Goal: Use online tool/utility: Utilize a website feature to perform a specific function

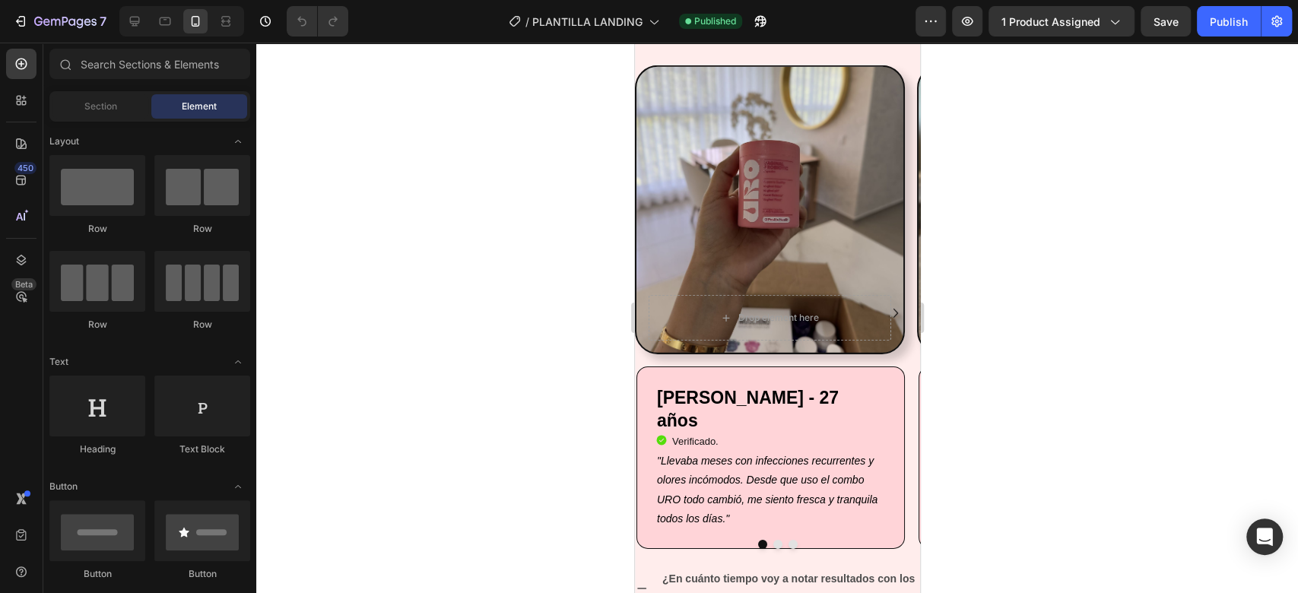
drag, startPoint x: 908, startPoint y: 81, endPoint x: 1567, endPoint y: 429, distance: 745.4
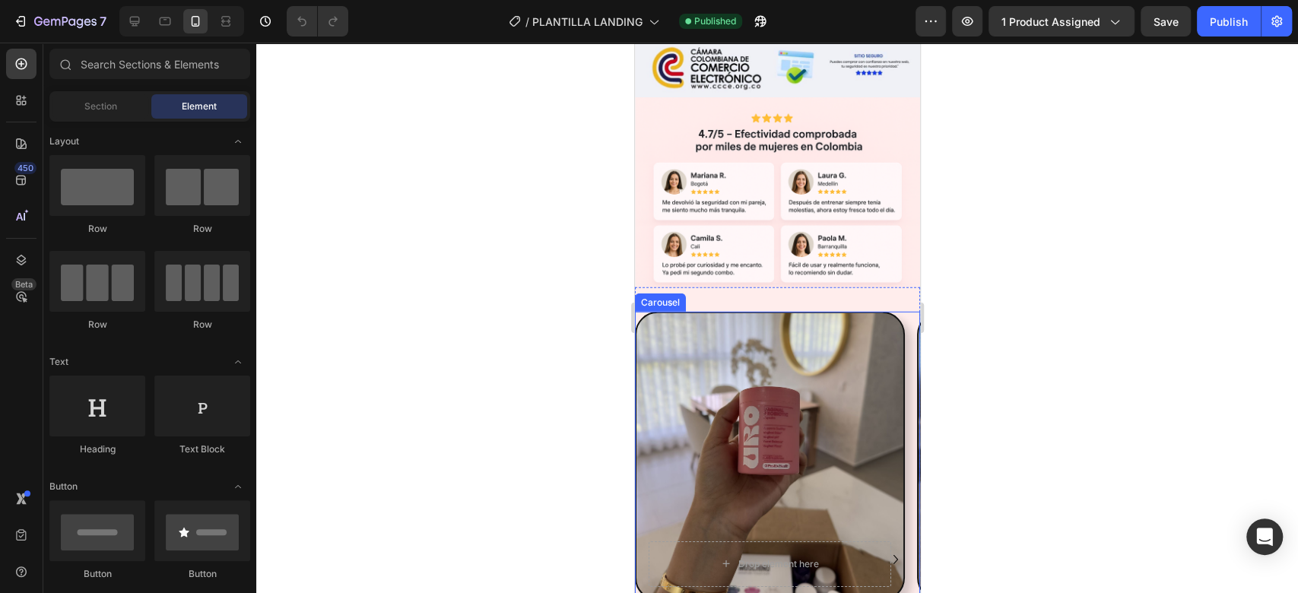
click at [892, 555] on icon "Carousel Next Arrow" at bounding box center [894, 559] width 5 height 9
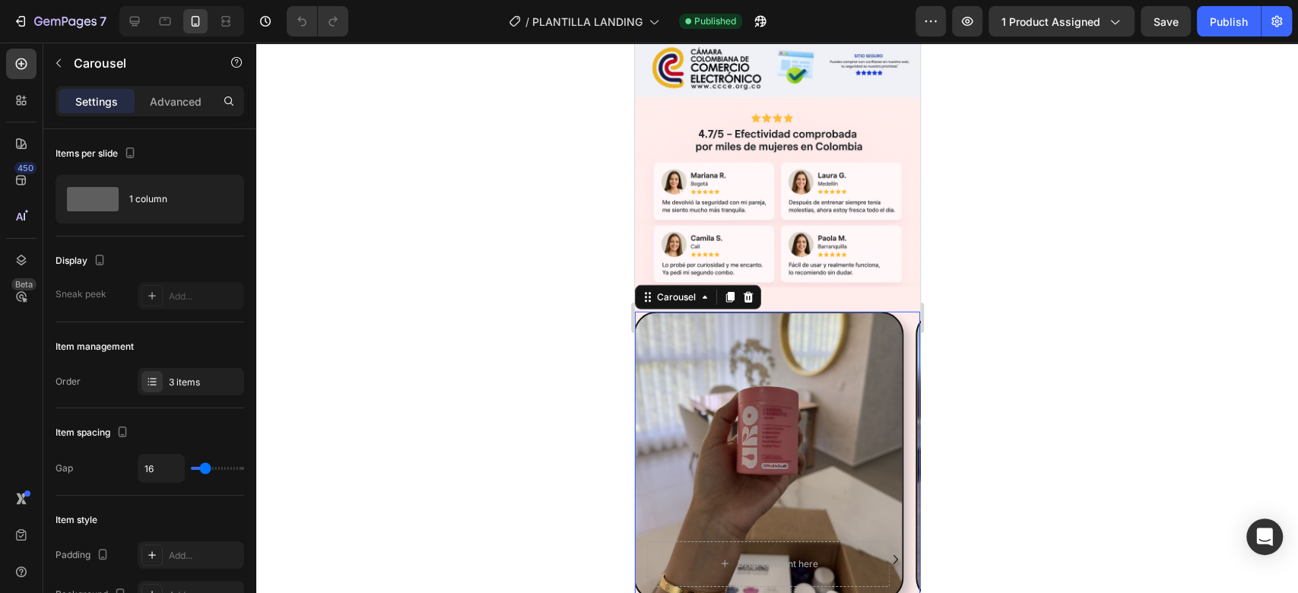
click at [892, 555] on icon "Carousel Next Arrow" at bounding box center [894, 559] width 5 height 9
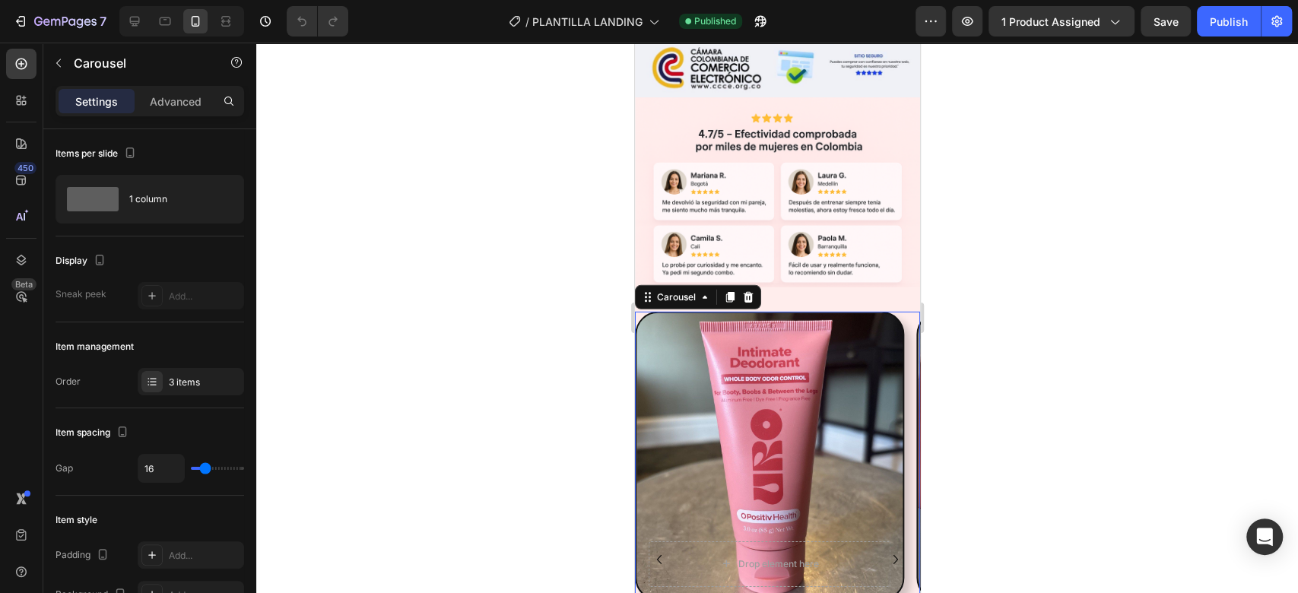
click at [892, 555] on icon "Carousel Next Arrow" at bounding box center [894, 559] width 5 height 9
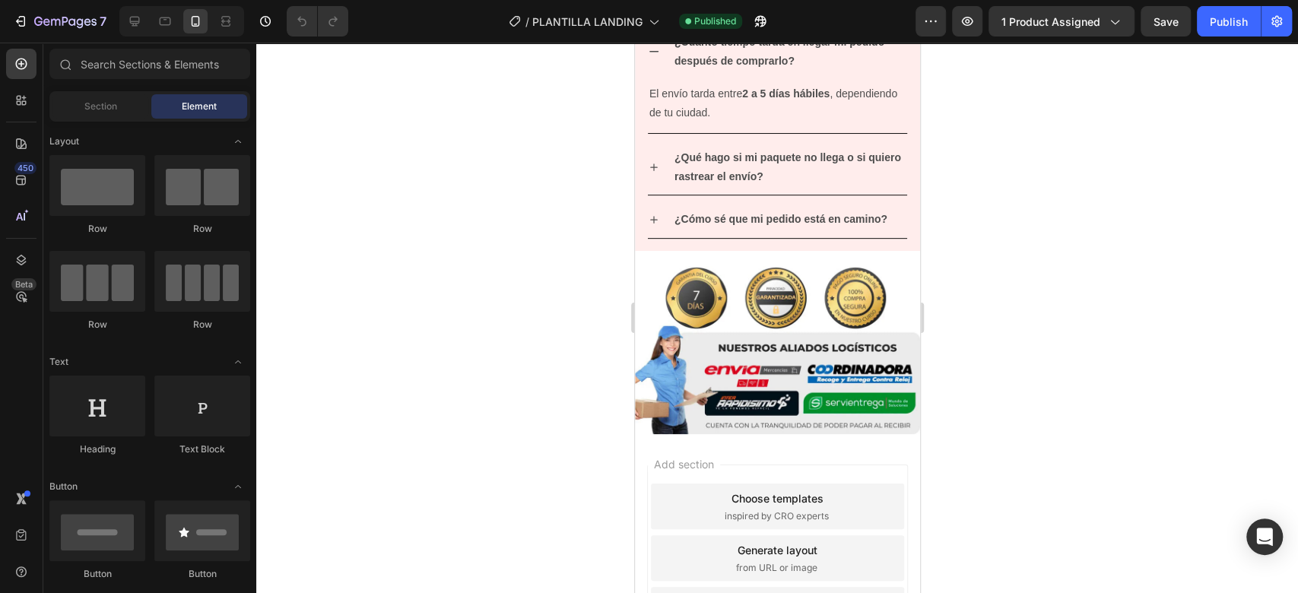
scroll to position [4330, 0]
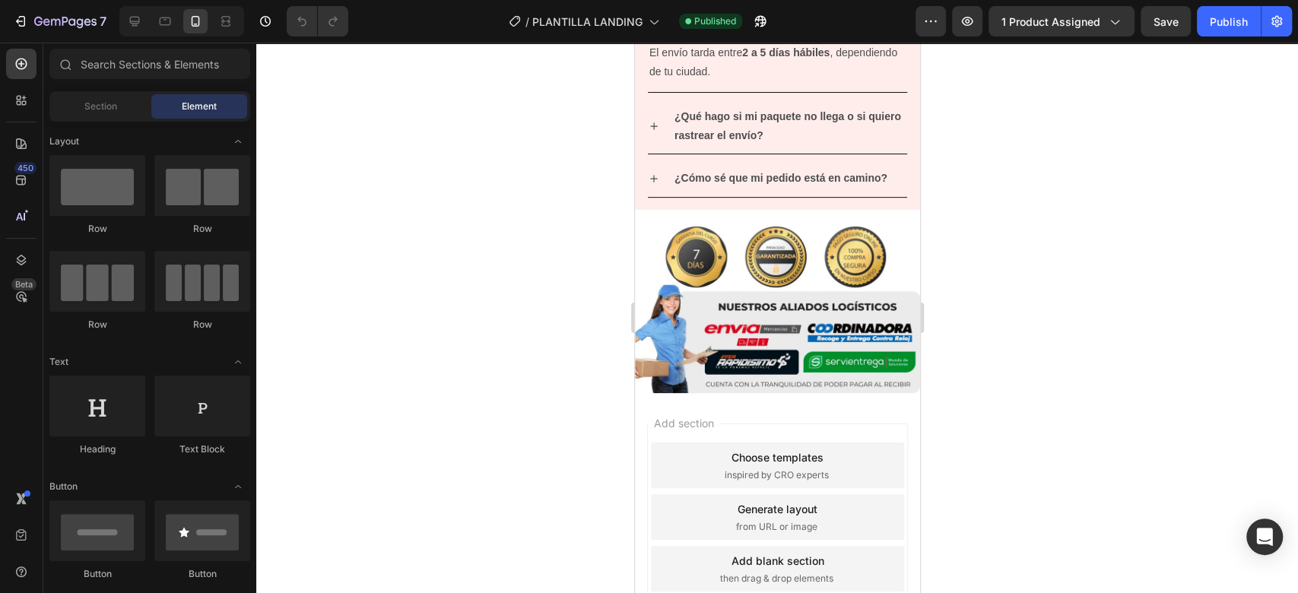
drag, startPoint x: 1082, startPoint y: 228, endPoint x: 1114, endPoint y: 487, distance: 261.2
click at [1114, 487] on div at bounding box center [776, 318] width 1041 height 550
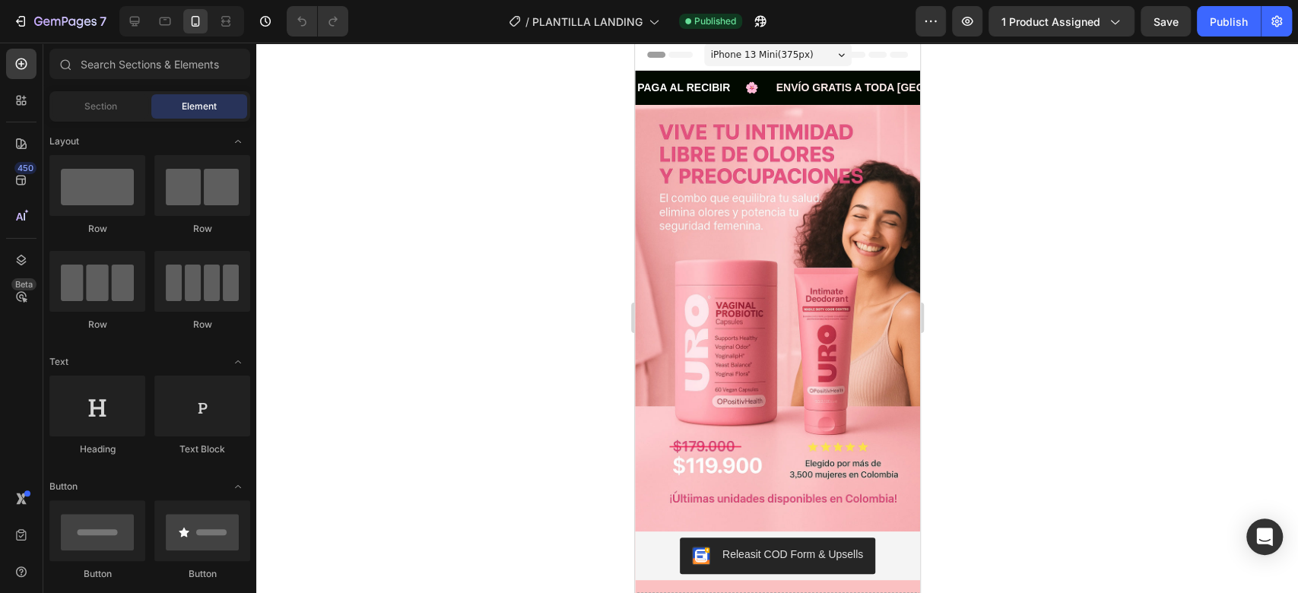
scroll to position [0, 0]
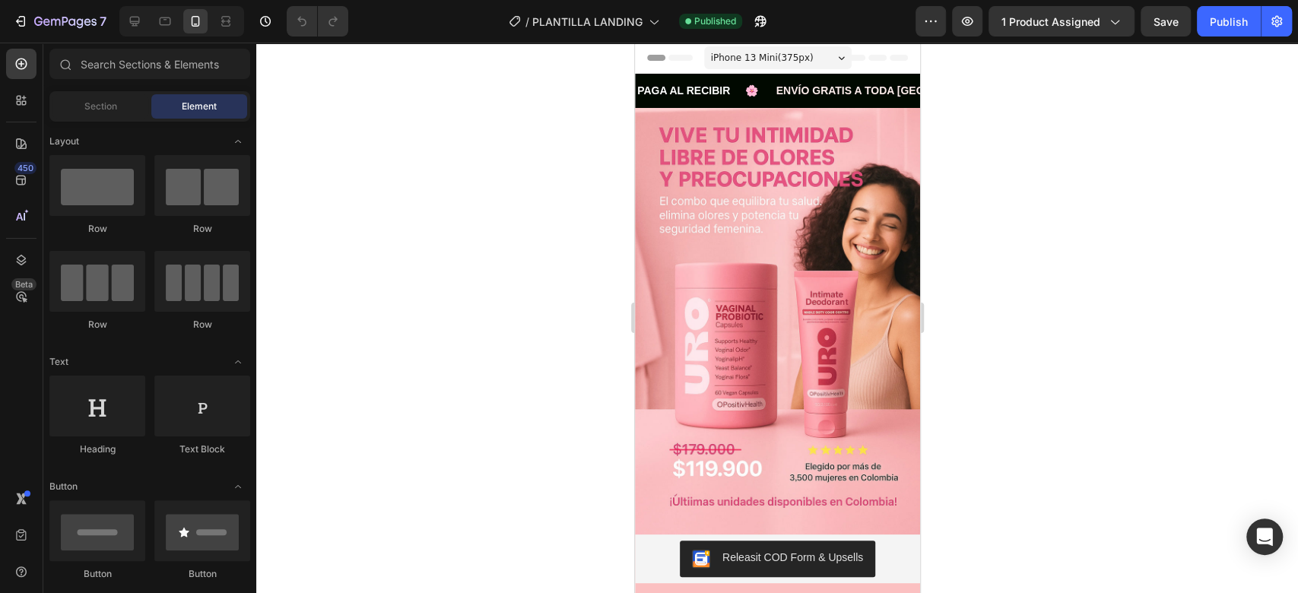
drag, startPoint x: 908, startPoint y: 530, endPoint x: 1560, endPoint y: 92, distance: 785.6
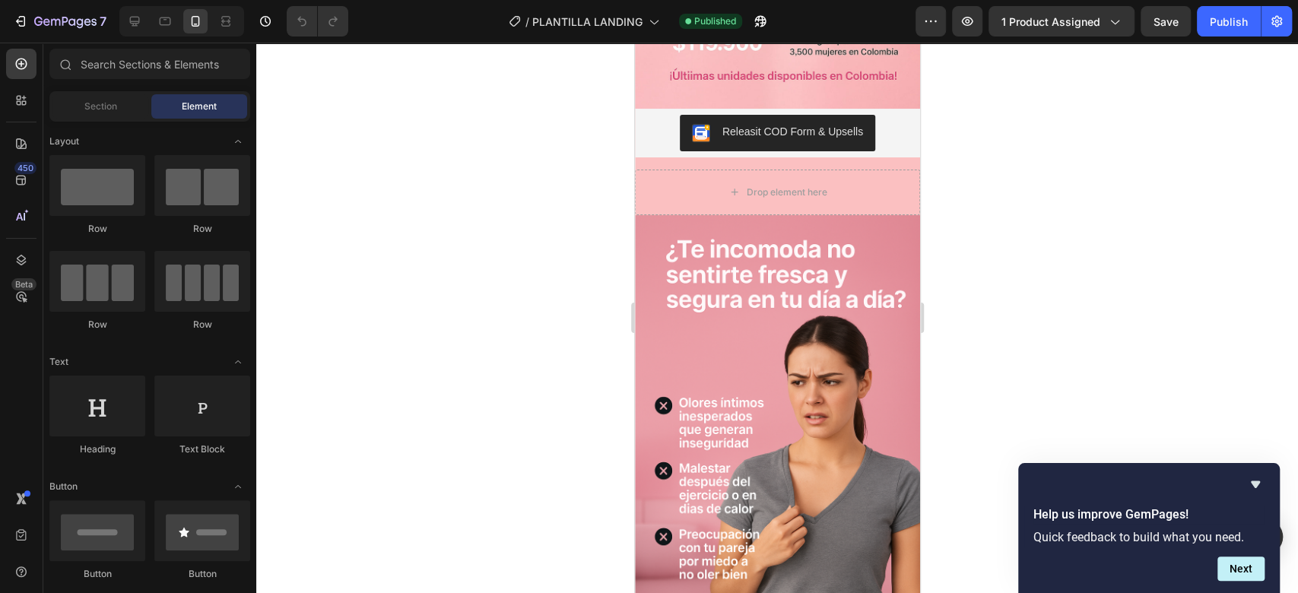
scroll to position [452, 0]
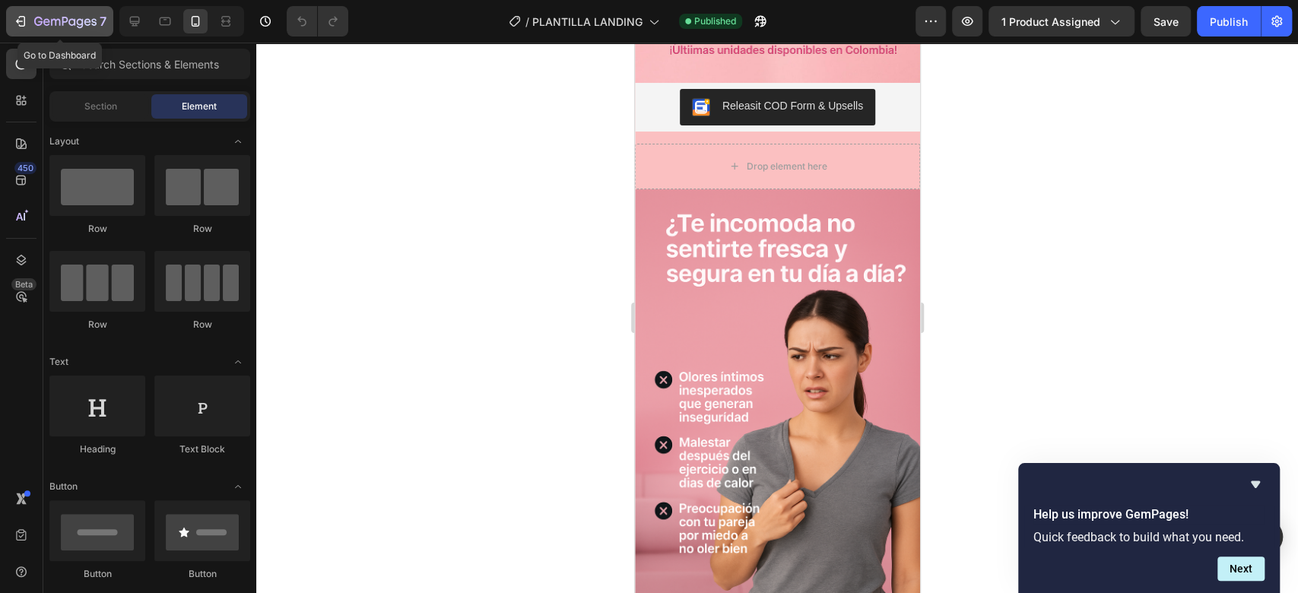
click at [26, 19] on icon "button" at bounding box center [20, 21] width 15 height 15
